Goal: Task Accomplishment & Management: Use online tool/utility

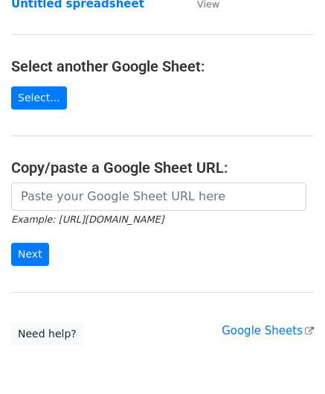
scroll to position [149, 0]
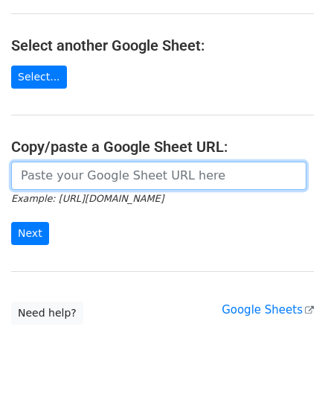
click at [71, 170] on input "url" at bounding box center [158, 175] width 295 height 28
paste input "[URL][DOMAIN_NAME]"
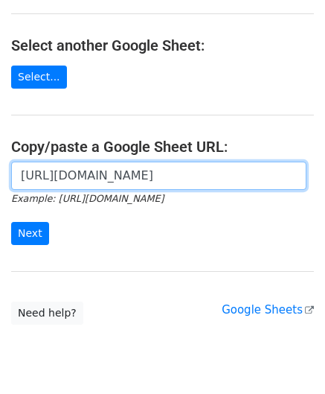
scroll to position [0, 330]
type input "[URL][DOMAIN_NAME]"
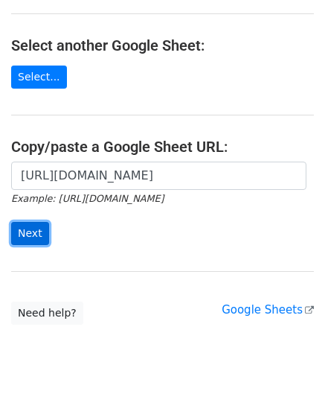
click at [25, 235] on input "Next" at bounding box center [30, 233] width 38 height 23
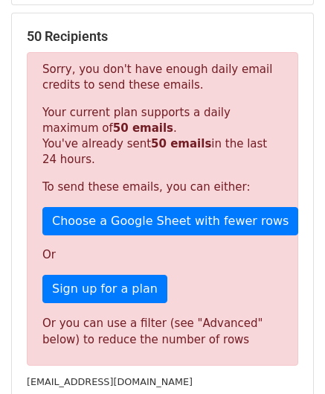
scroll to position [502, 0]
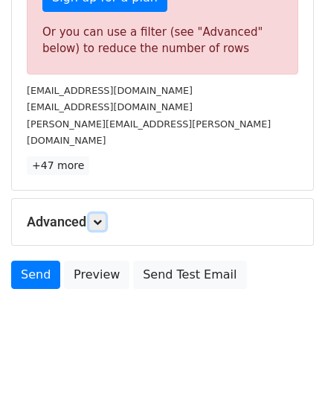
drag, startPoint x: 103, startPoint y: 202, endPoint x: 109, endPoint y: 214, distance: 13.3
click at [102, 217] on icon at bounding box center [97, 221] width 9 height 9
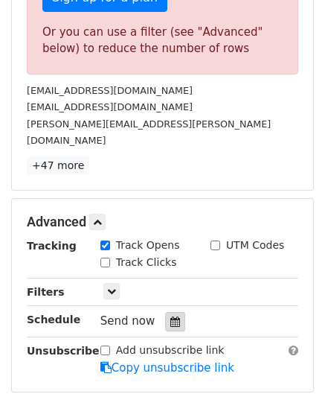
click at [174, 312] on div at bounding box center [175, 321] width 20 height 19
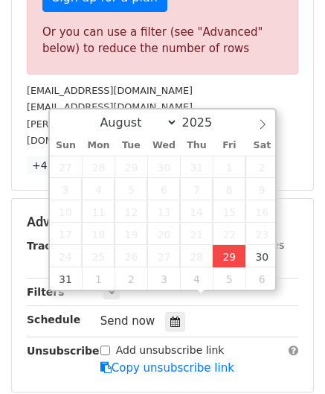
type input "2025-08-29 12:00"
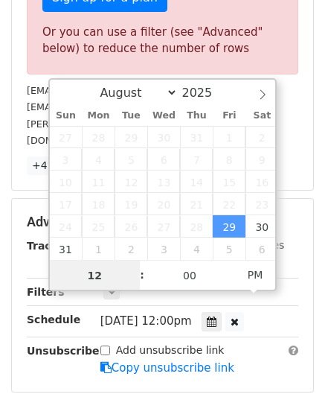
paste input "0"
type input "10"
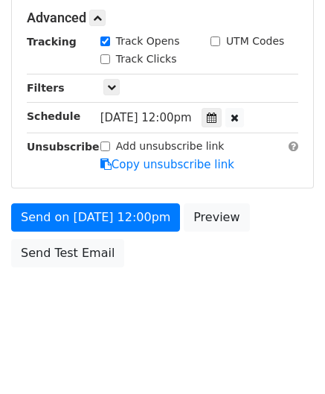
type input "2025-08-29 22:00"
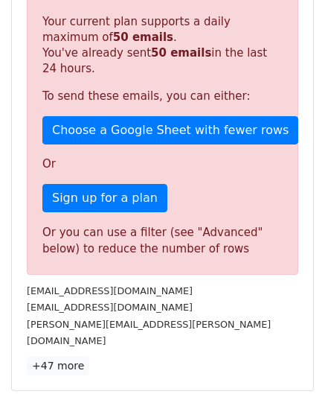
scroll to position [682, 0]
